Goal: Transaction & Acquisition: Purchase product/service

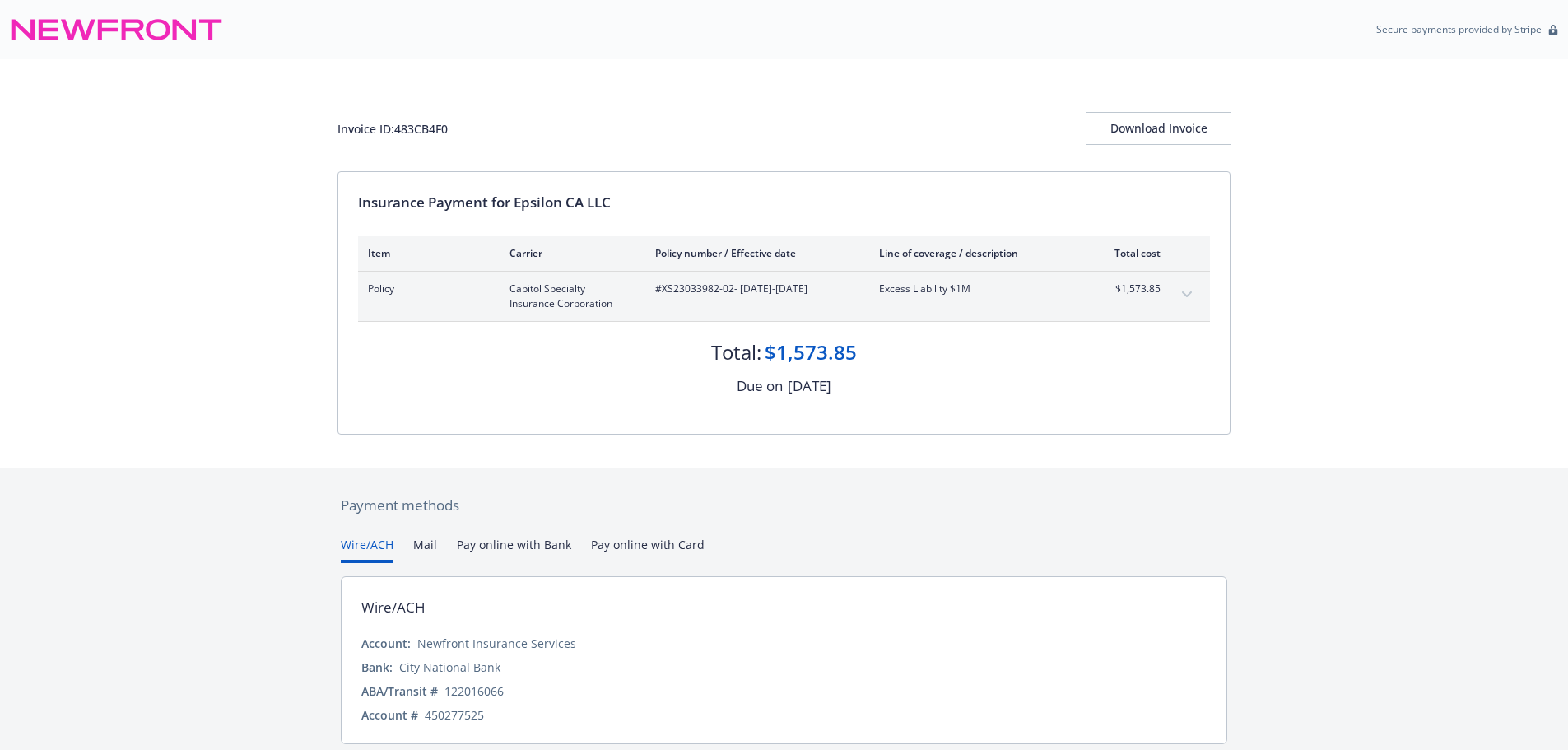
scroll to position [58, 0]
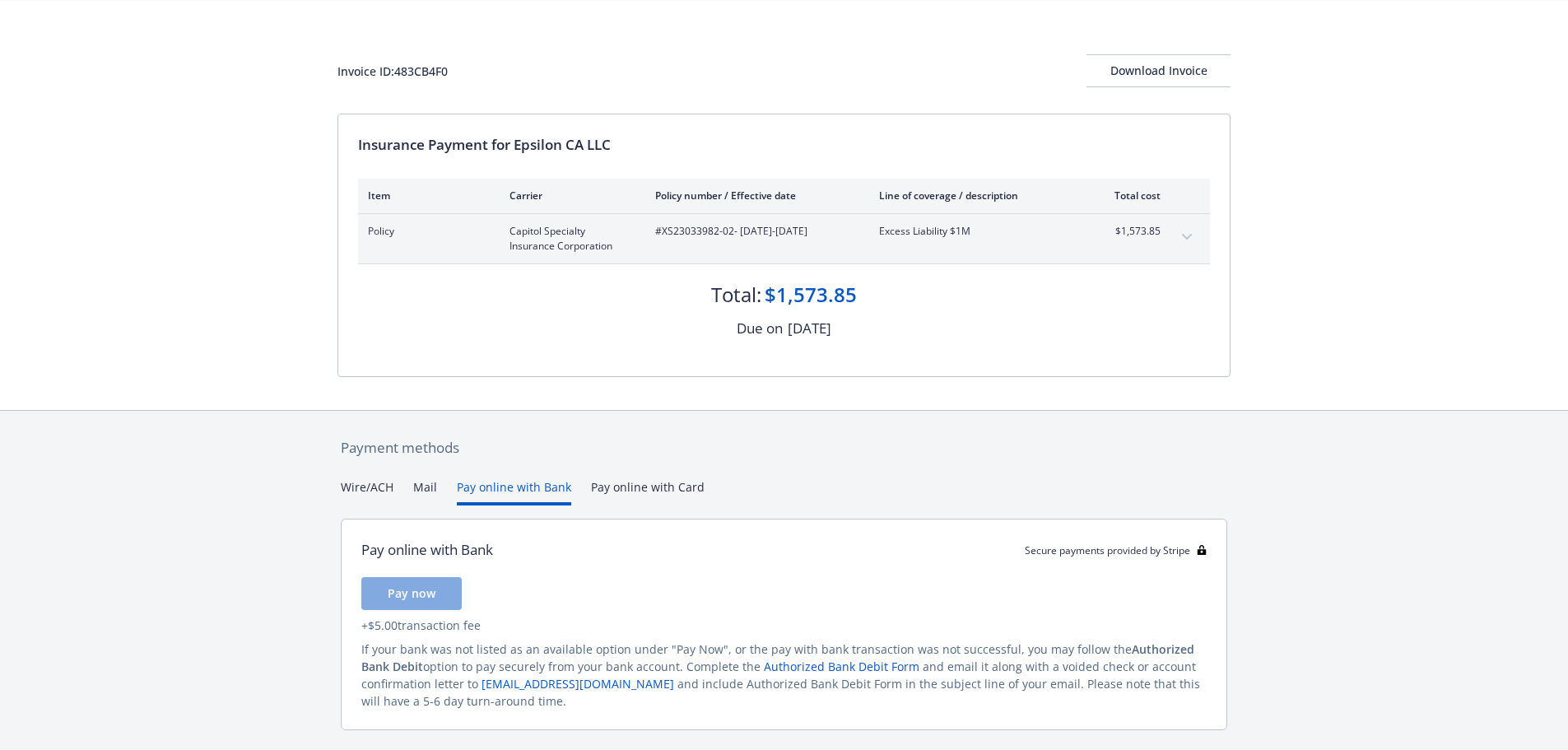
click at [529, 491] on button "Pay online with Bank" at bounding box center [513, 492] width 114 height 28
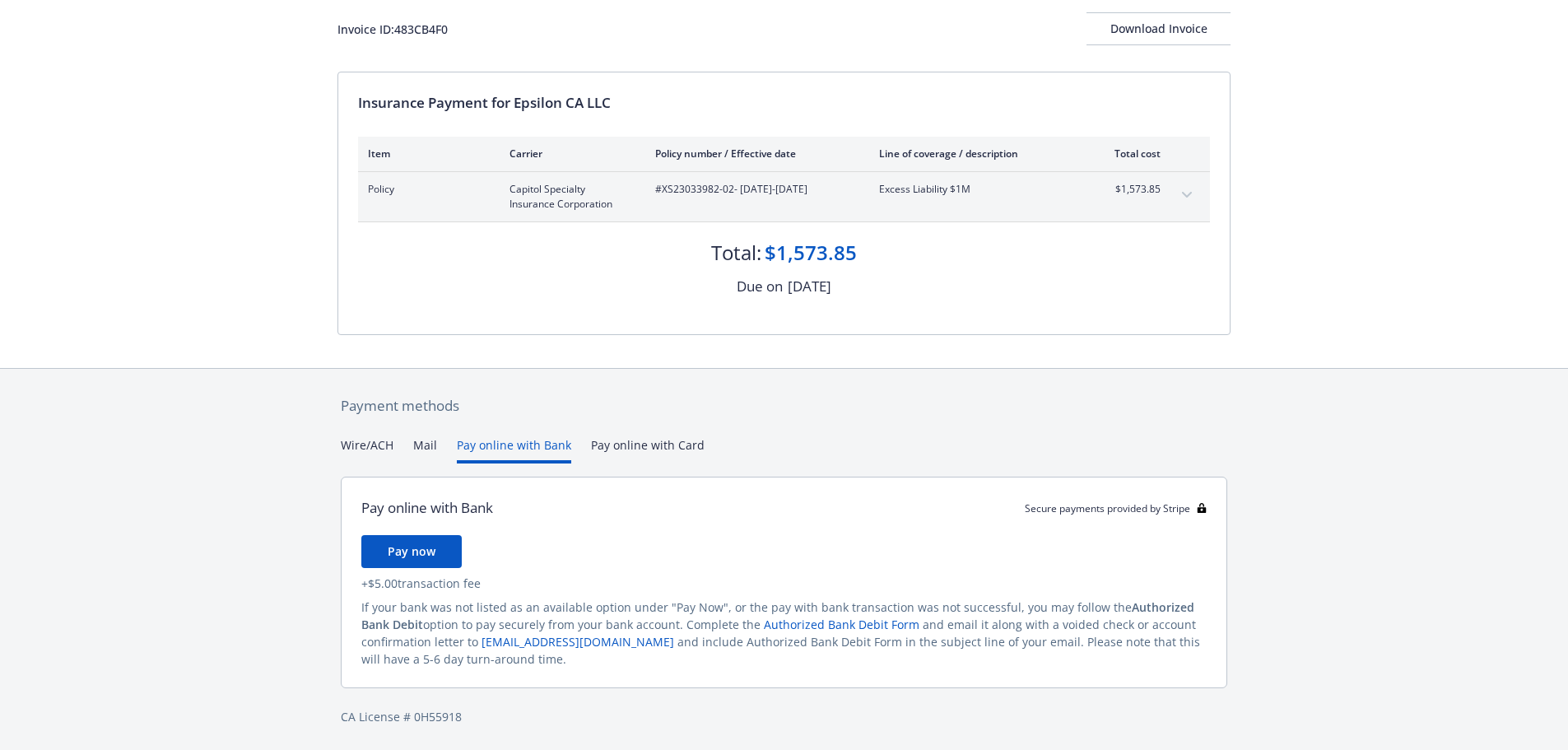
scroll to position [101, 0]
click at [443, 550] on button "Pay now" at bounding box center [411, 550] width 101 height 33
click at [369, 444] on div "Payment methods Wire/ACH Mail Pay online with Bank Pay online with Card Pay onl…" at bounding box center [783, 559] width 893 height 384
